Goal: Task Accomplishment & Management: Complete application form

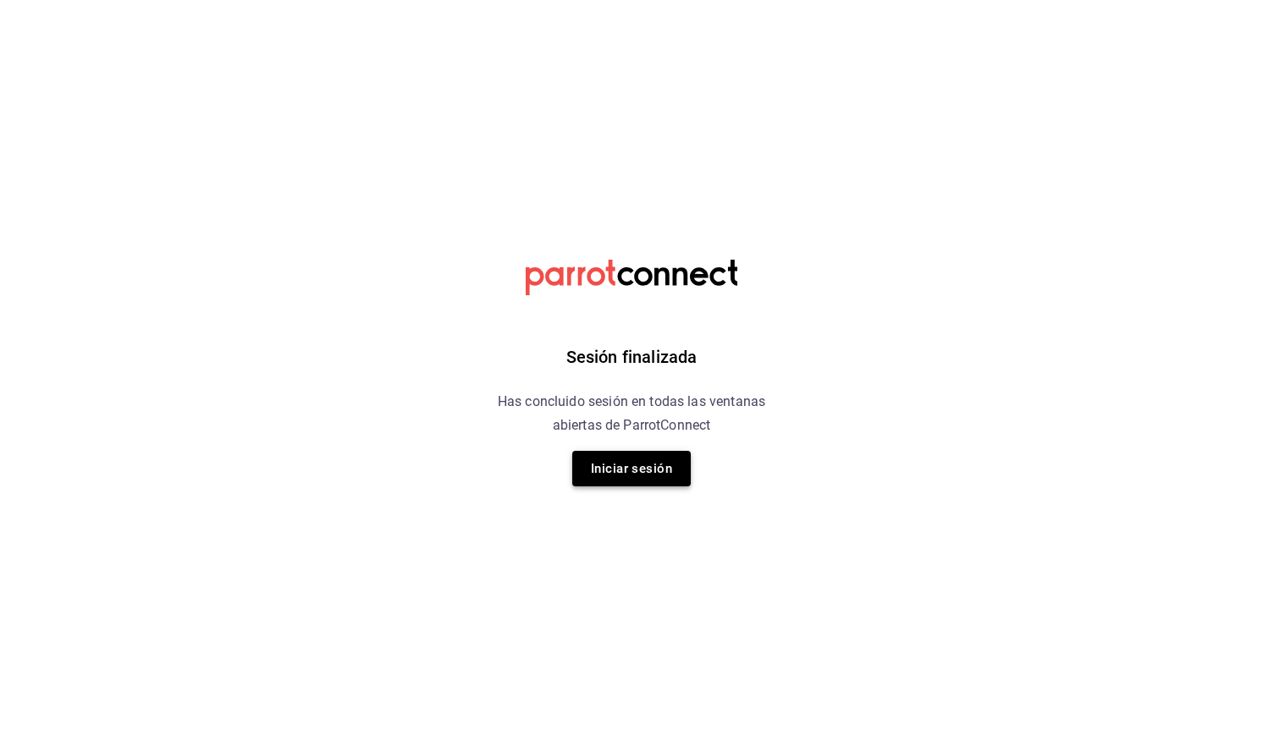
click at [631, 468] on button "Iniciar sesión" at bounding box center [631, 469] width 118 height 36
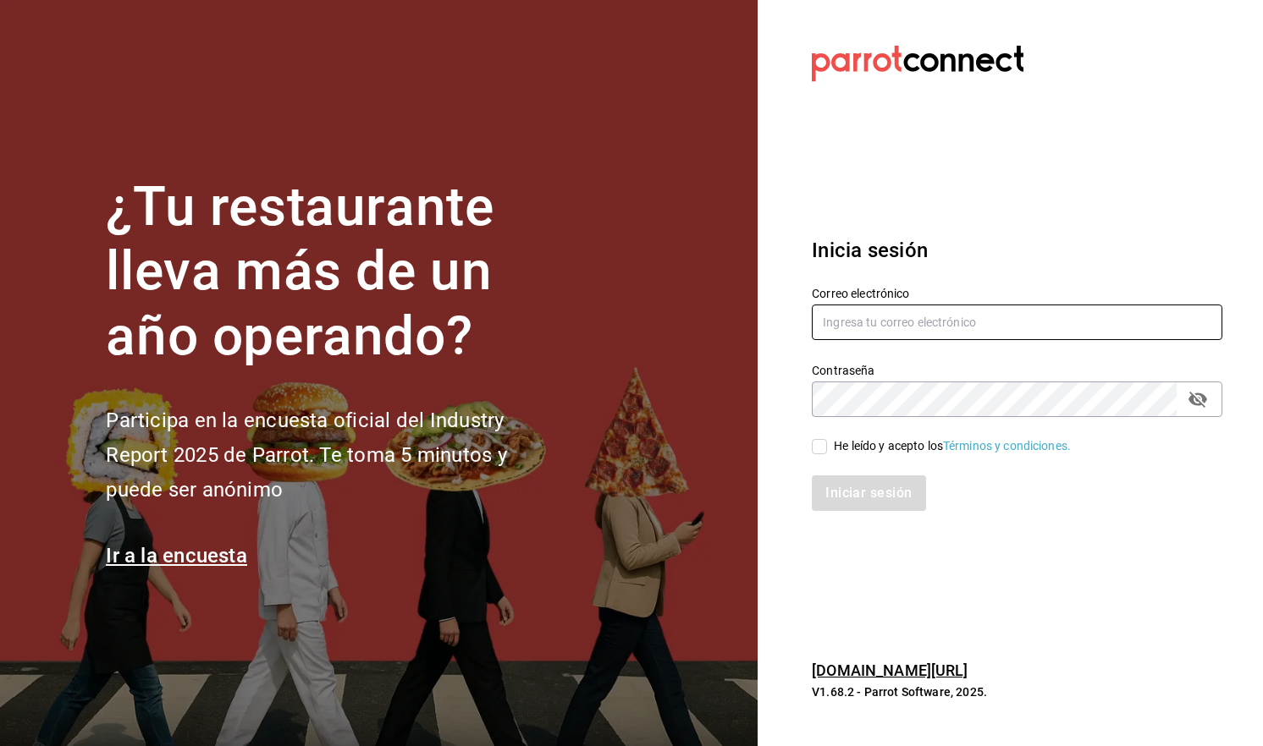
type input "[EMAIL_ADDRESS][DOMAIN_NAME]"
click at [818, 446] on input "He leído y acepto los Términos y condiciones." at bounding box center [819, 446] width 15 height 15
checkbox input "true"
click at [869, 487] on button "Iniciar sesión" at bounding box center [869, 494] width 115 height 36
